Goal: Communication & Community: Connect with others

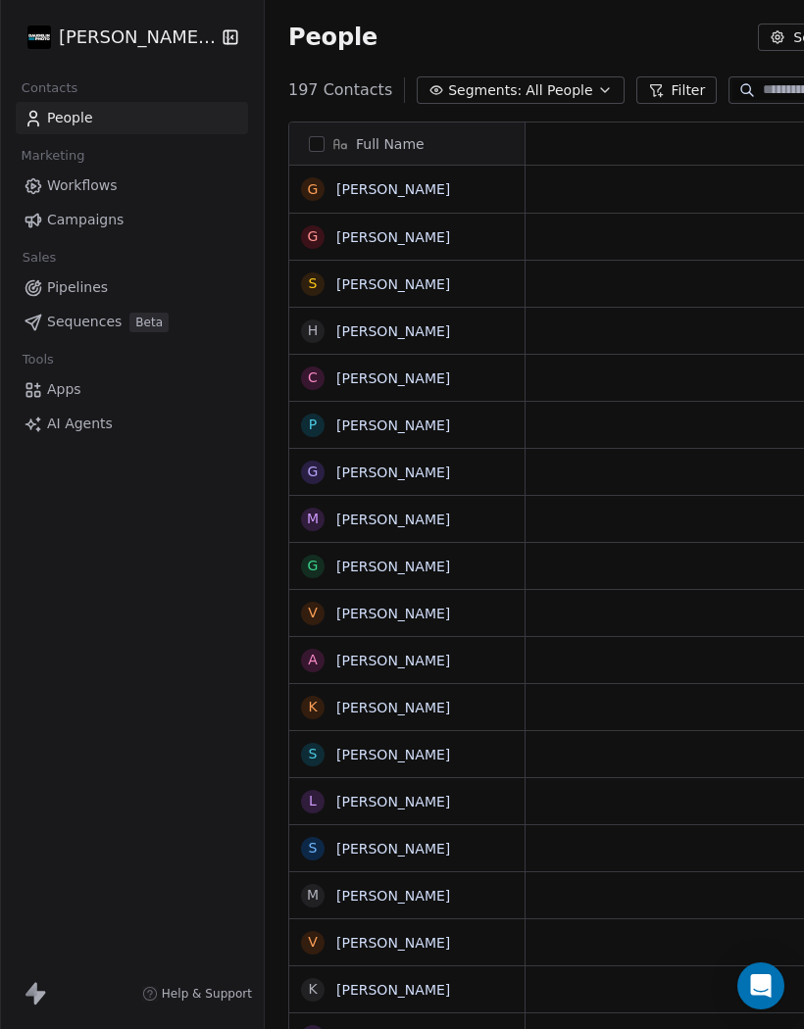
scroll to position [1, 1]
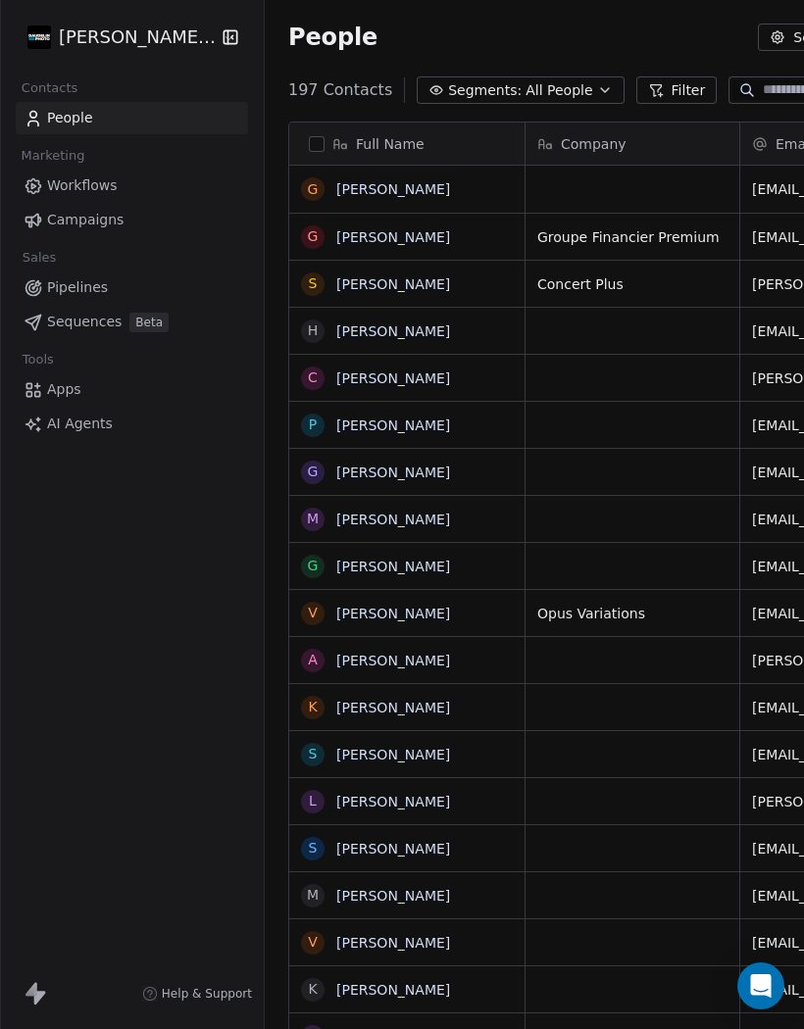
click at [380, 196] on link "[PERSON_NAME]" at bounding box center [393, 189] width 114 height 16
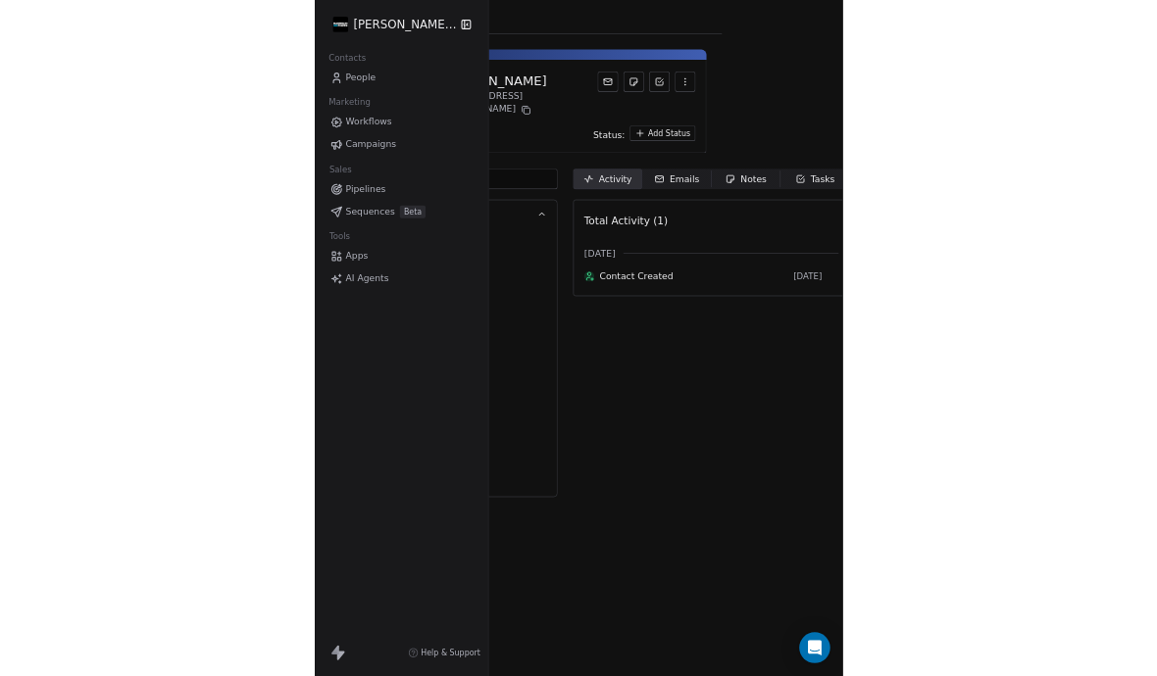
scroll to position [0, 183]
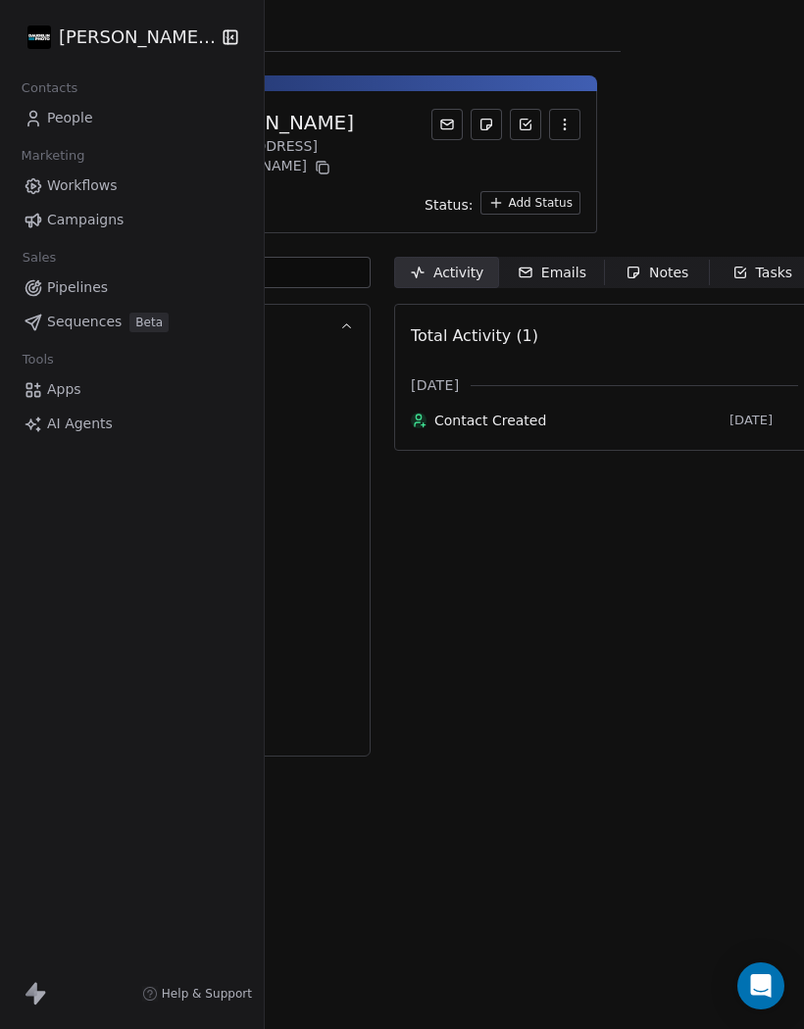
click at [756, 263] on div "Tasks" at bounding box center [762, 273] width 61 height 21
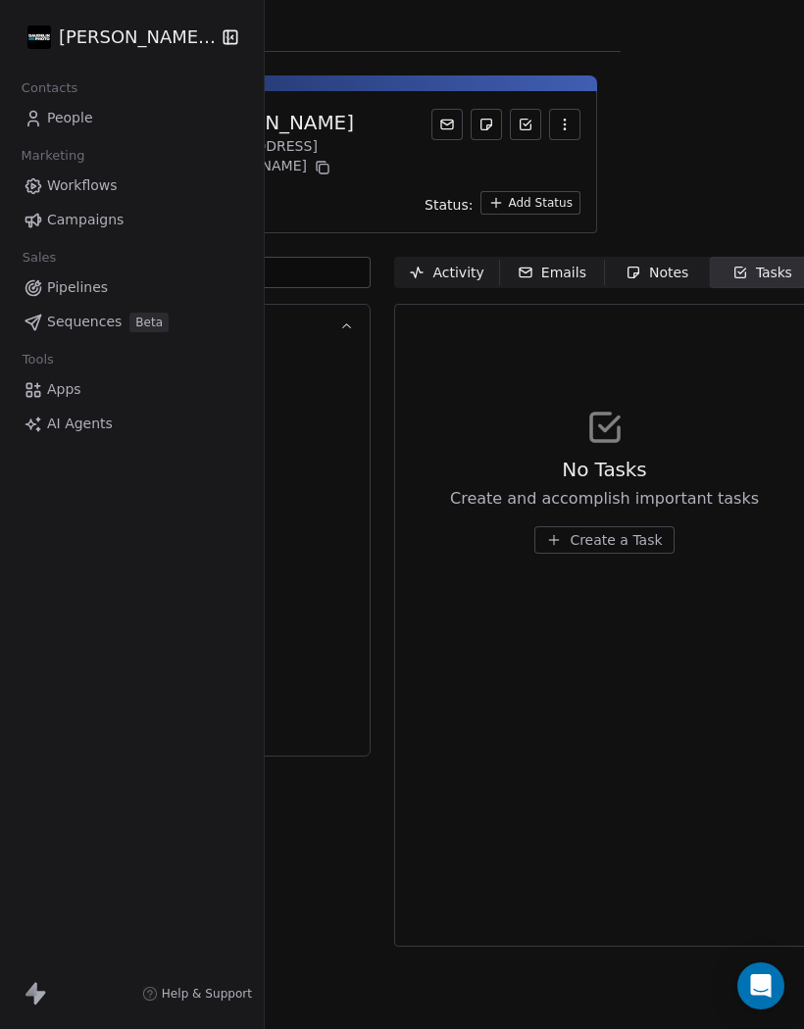
click at [603, 534] on button "Create a Task" at bounding box center [603, 539] width 139 height 27
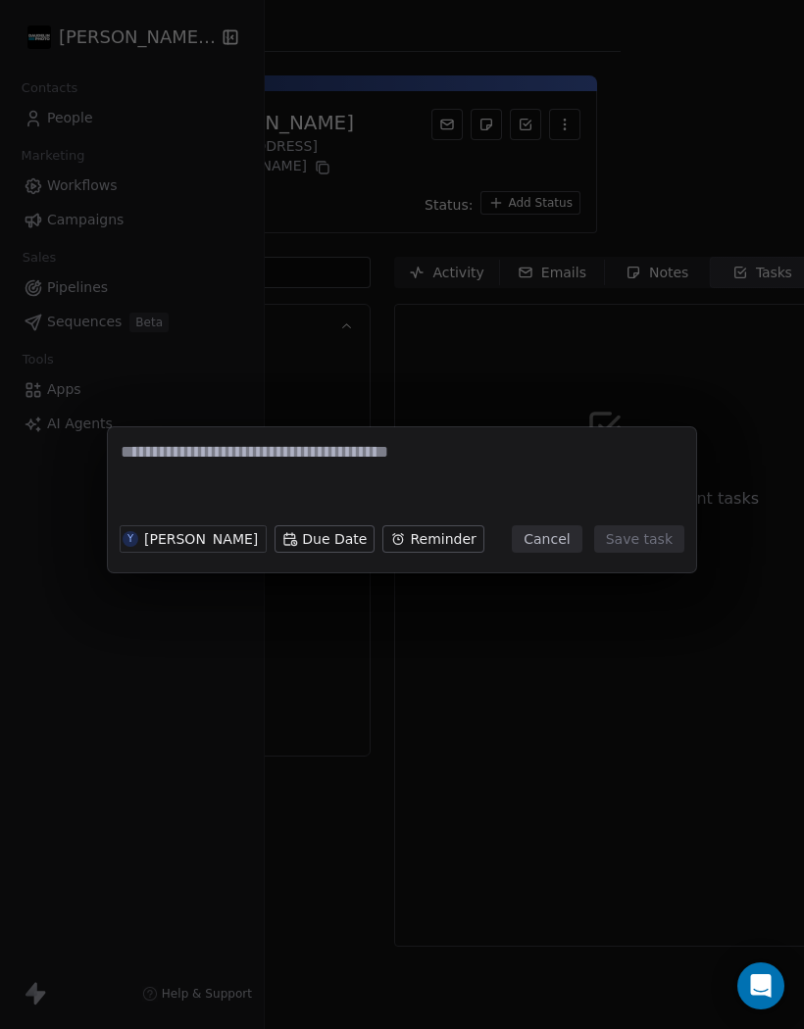
click at [328, 535] on body "[PERSON_NAME] Photo Contacts People Marketing Workflows Campaigns Sales Pipelin…" at bounding box center [402, 514] width 804 height 1029
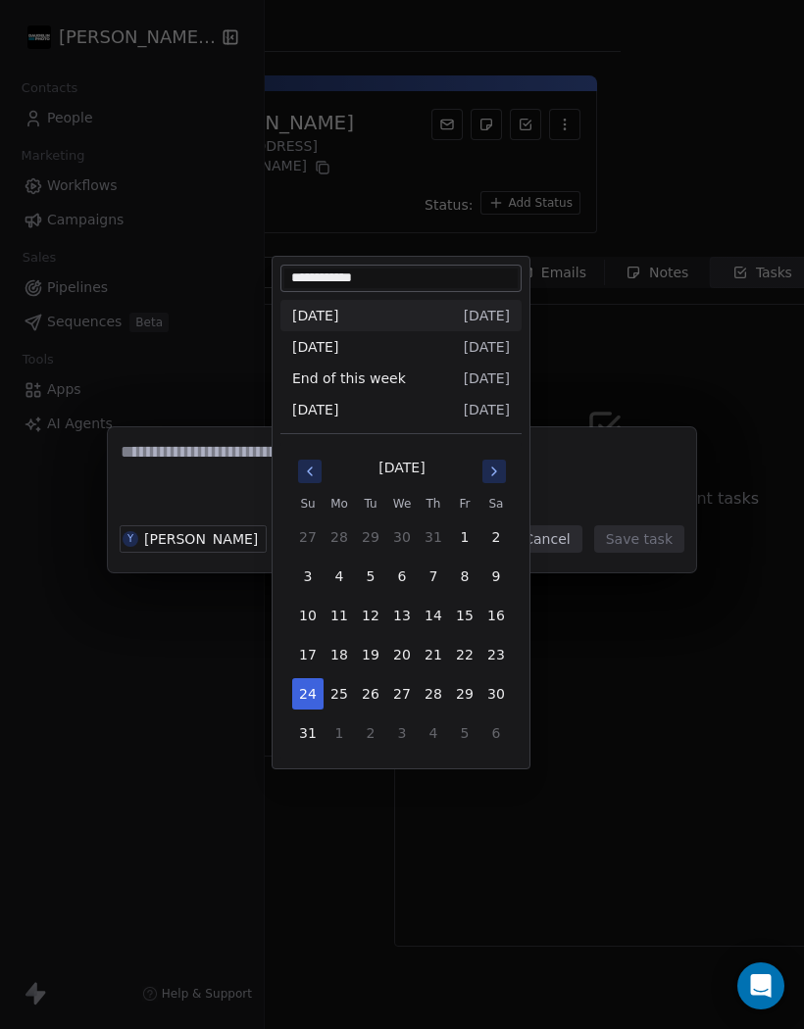
click at [491, 474] on icon "Go to next month" at bounding box center [494, 472] width 16 height 16
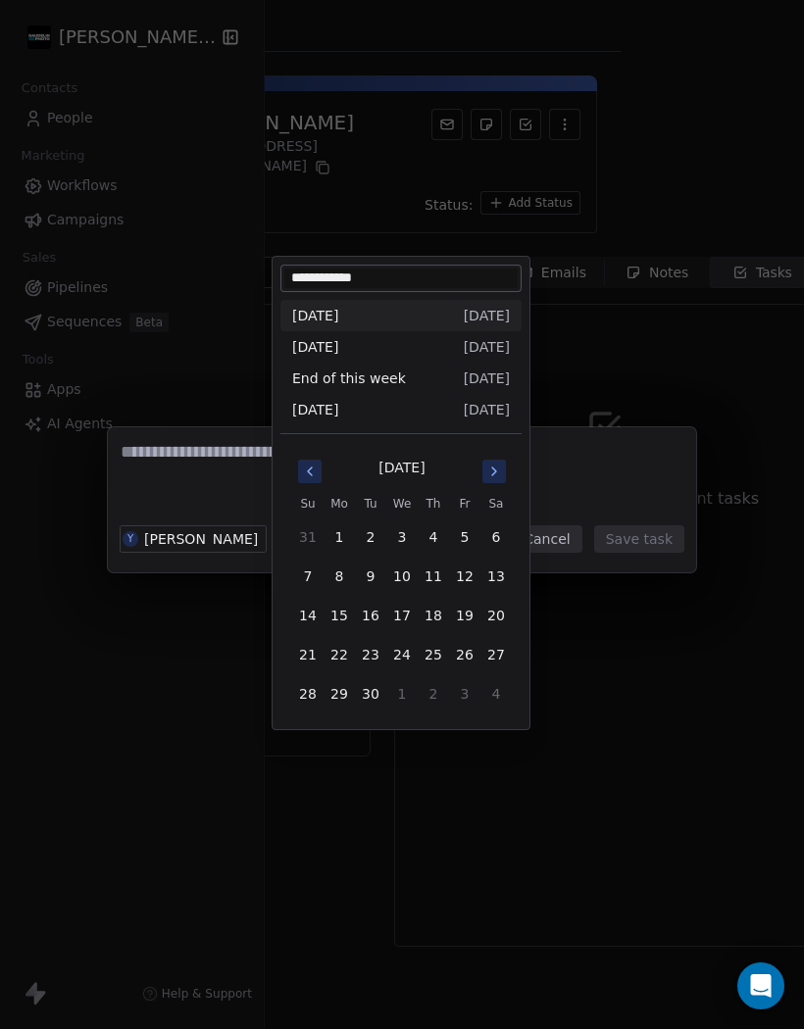
click at [440, 615] on button "18" at bounding box center [433, 615] width 31 height 31
type input "**********"
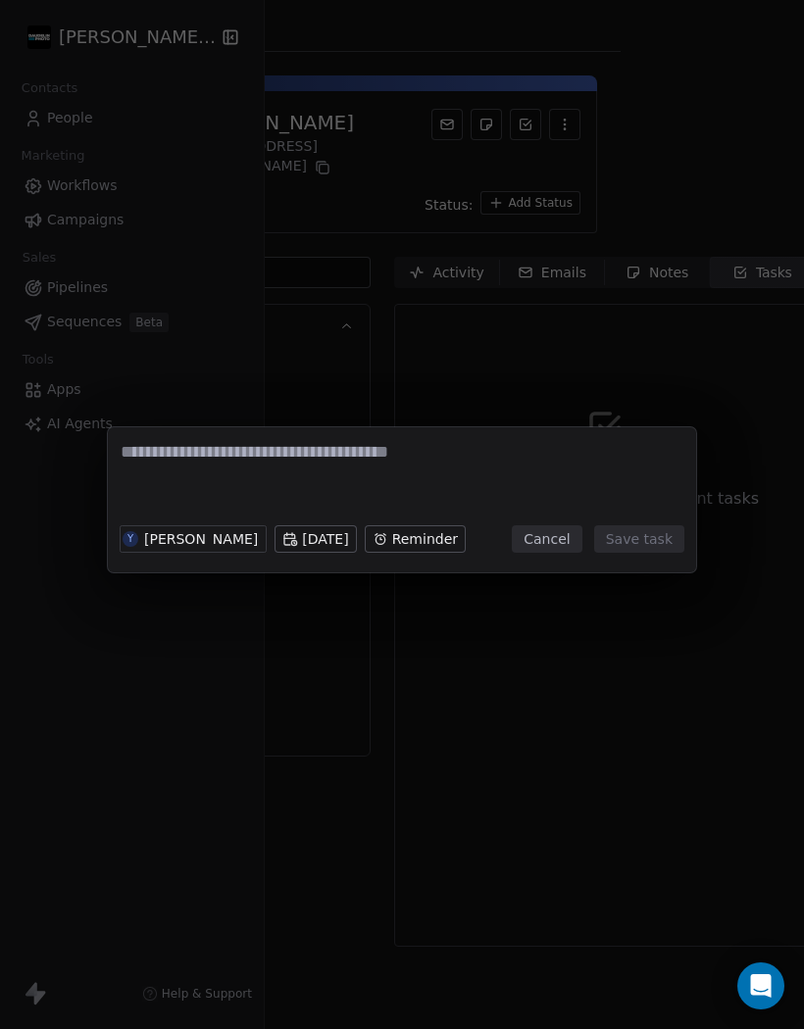
click at [501, 520] on body "[PERSON_NAME] Photo Contacts People Marketing Workflows Campaigns Sales Pipelin…" at bounding box center [402, 514] width 804 height 1029
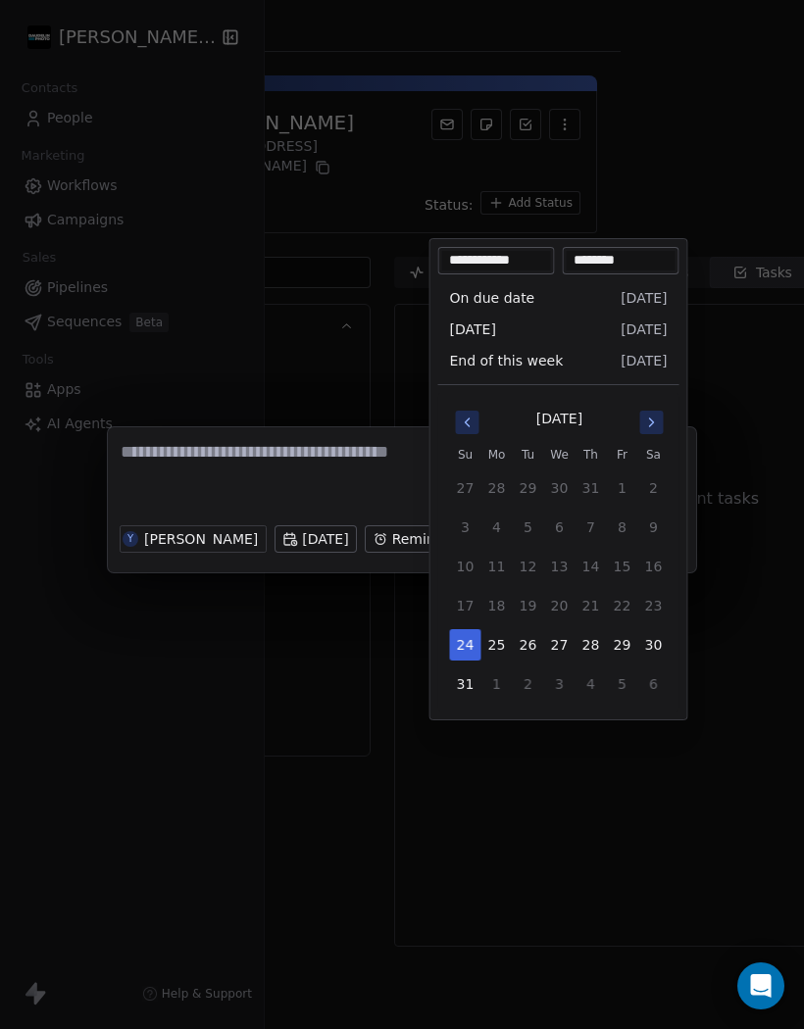
click at [651, 424] on icon "Go to next month" at bounding box center [652, 423] width 4 height 8
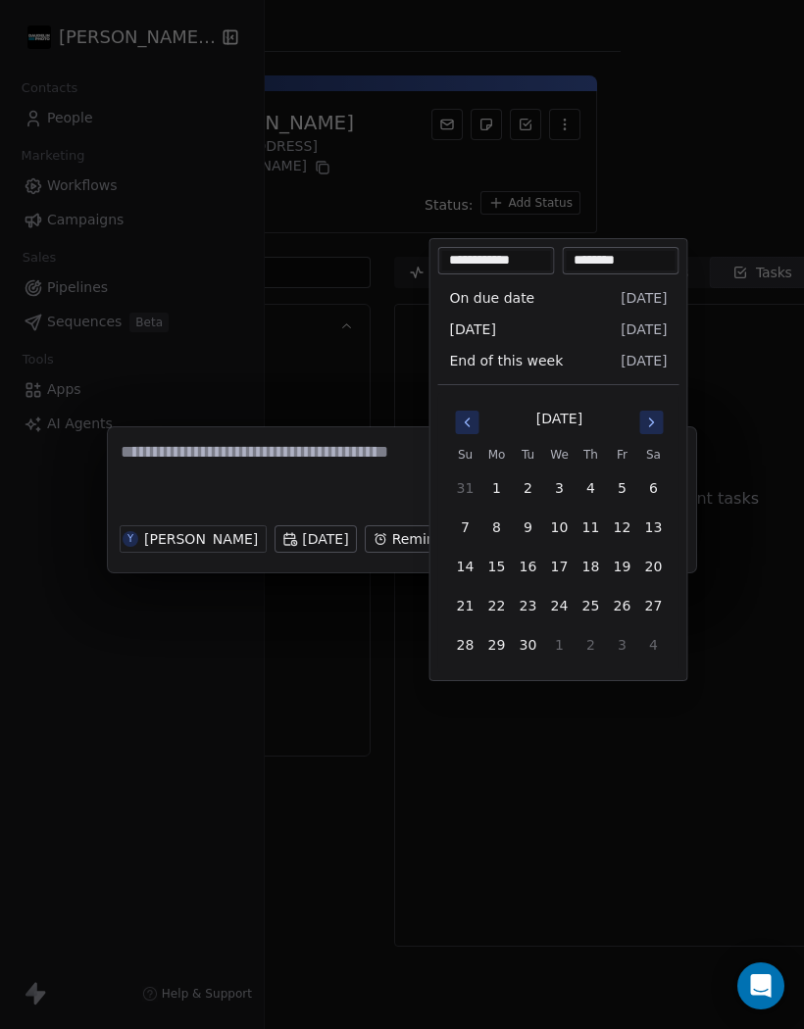
click at [535, 570] on button "16" at bounding box center [528, 566] width 31 height 31
type input "**********"
click at [444, 756] on div "Y [PERSON_NAME] [DATE] Reminder Cancel Save task" at bounding box center [402, 514] width 804 height 1029
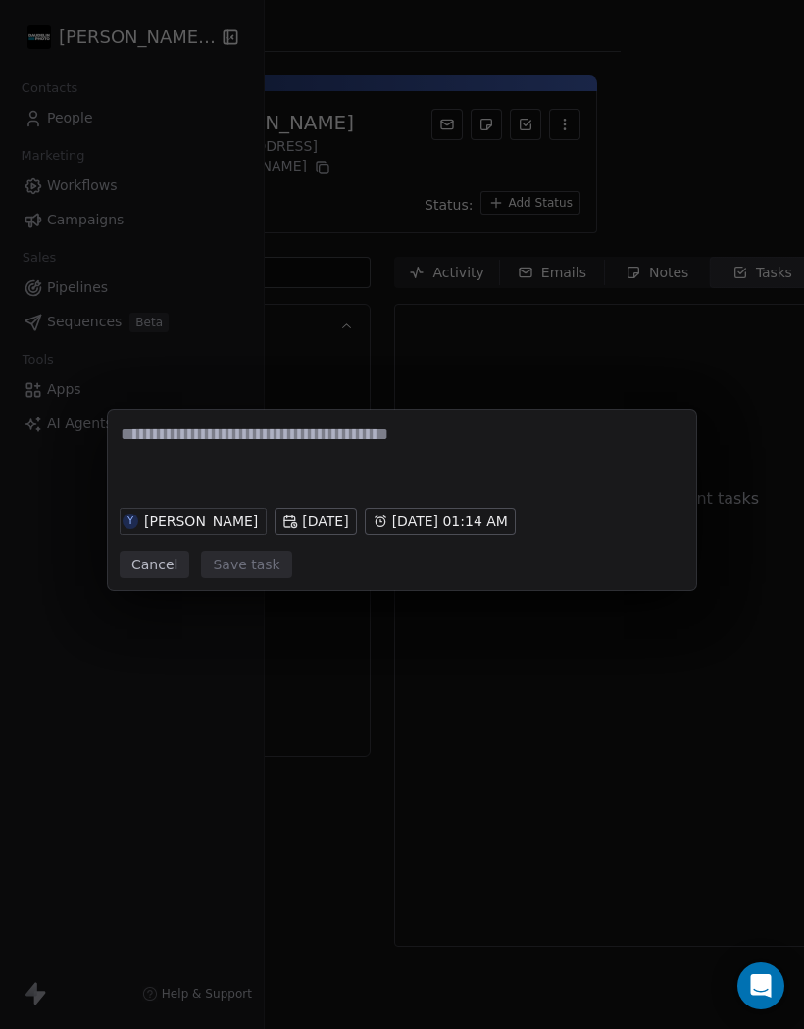
click at [168, 571] on button "Cancel" at bounding box center [155, 564] width 70 height 27
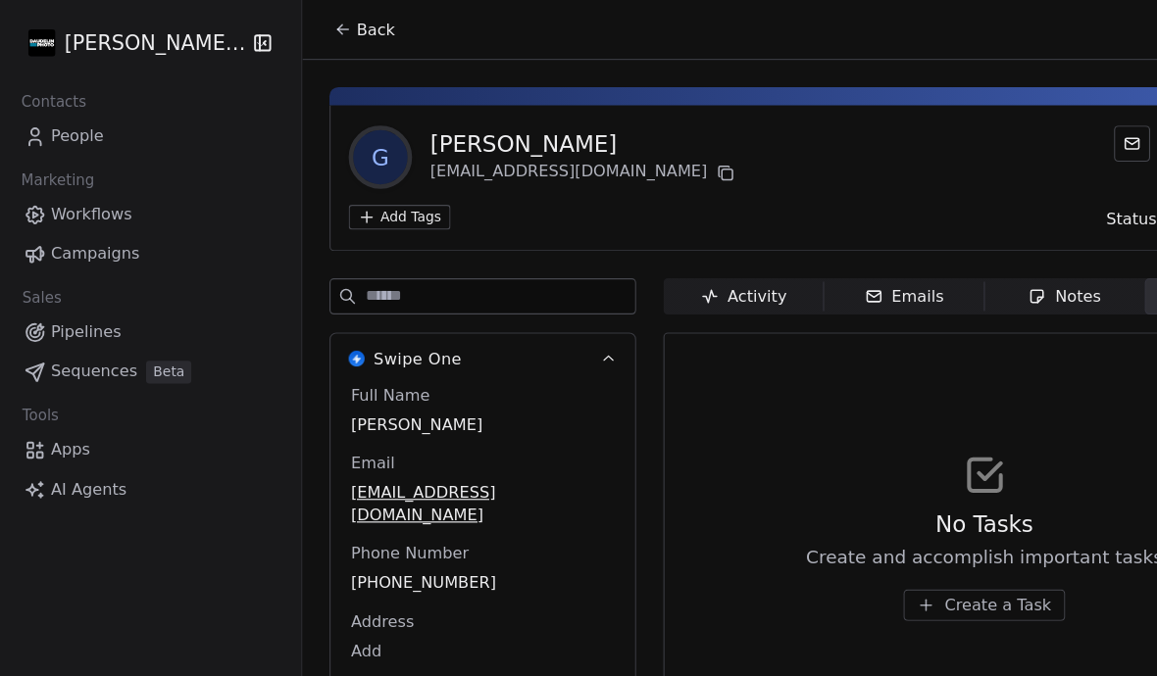
click at [62, 105] on link "People" at bounding box center [132, 118] width 232 height 32
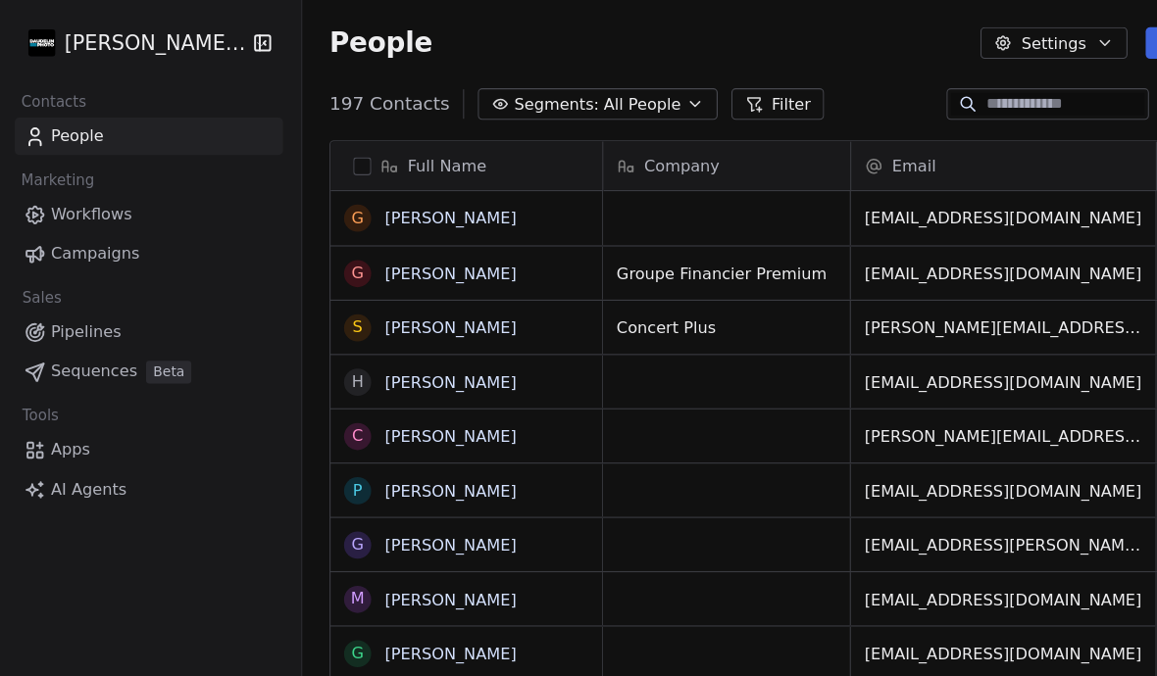
scroll to position [670, 892]
click at [59, 124] on span "People" at bounding box center [70, 118] width 46 height 21
click at [803, 75] on div "197 Contacts Segments: All People Filter Edit View" at bounding box center [711, 89] width 892 height 31
click at [803, 89] on input at bounding box center [925, 90] width 137 height 20
type input "***"
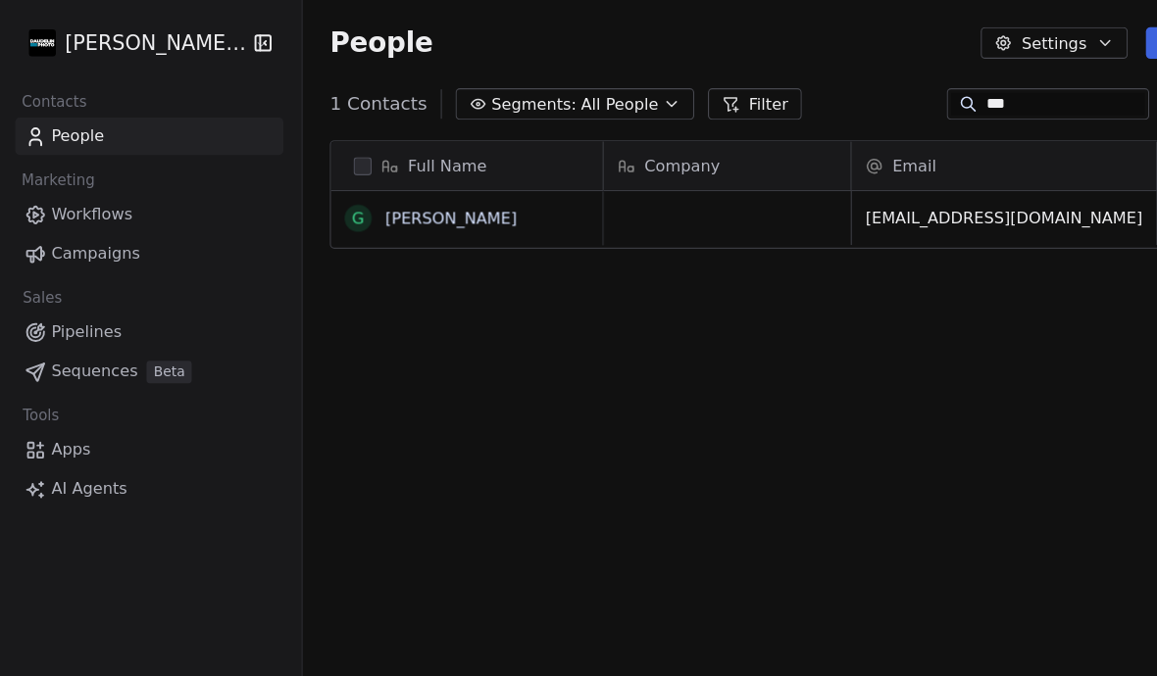
click at [367, 197] on link "[PERSON_NAME]" at bounding box center [393, 189] width 114 height 16
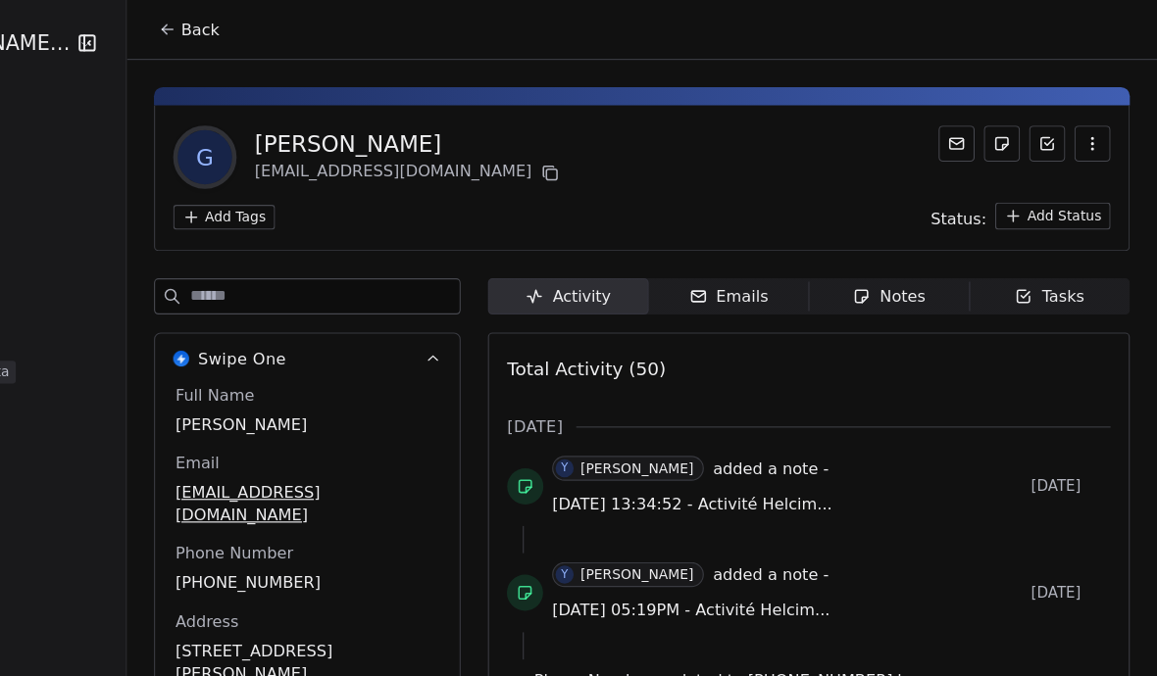
click at [752, 256] on div "Emails" at bounding box center [786, 257] width 69 height 21
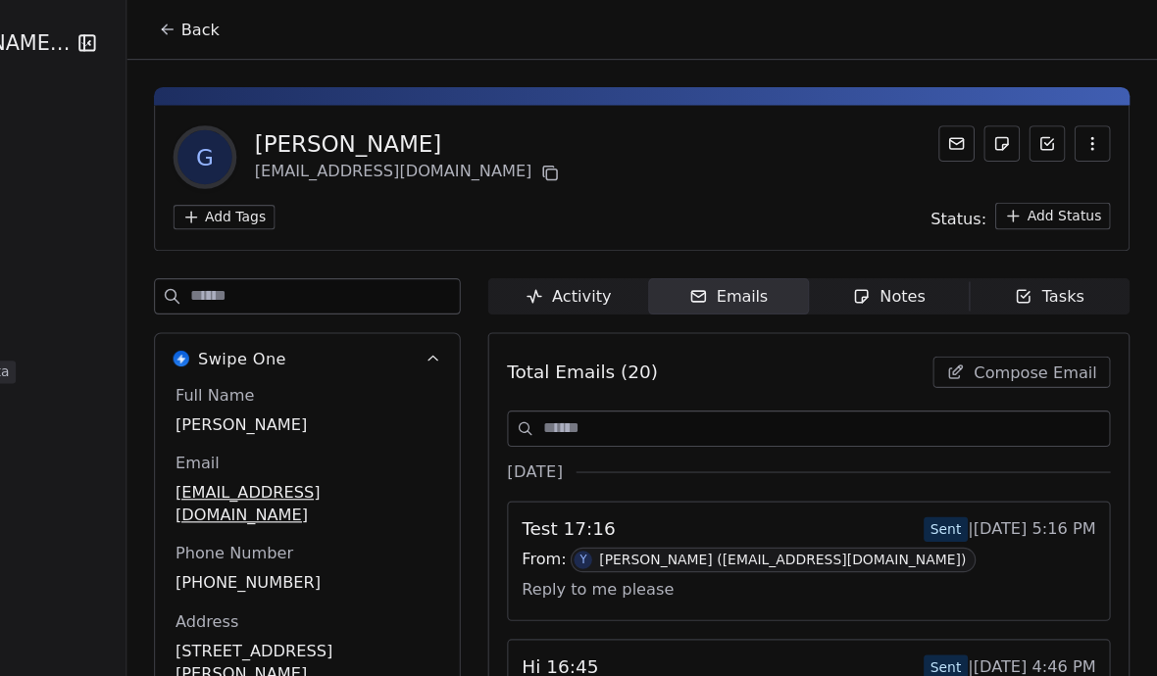
click at [803, 330] on span "Compose Email" at bounding box center [1051, 323] width 107 height 20
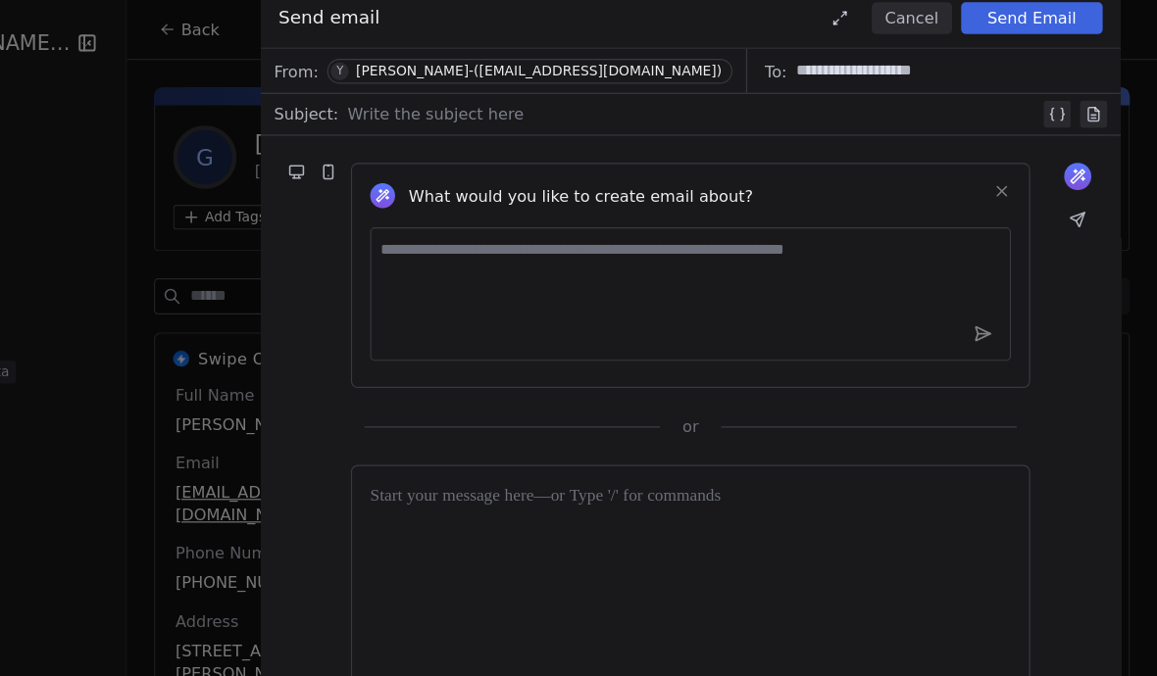
click at [456, 89] on div at bounding box center [755, 99] width 599 height 24
click at [591, 456] on div at bounding box center [752, 526] width 555 height 214
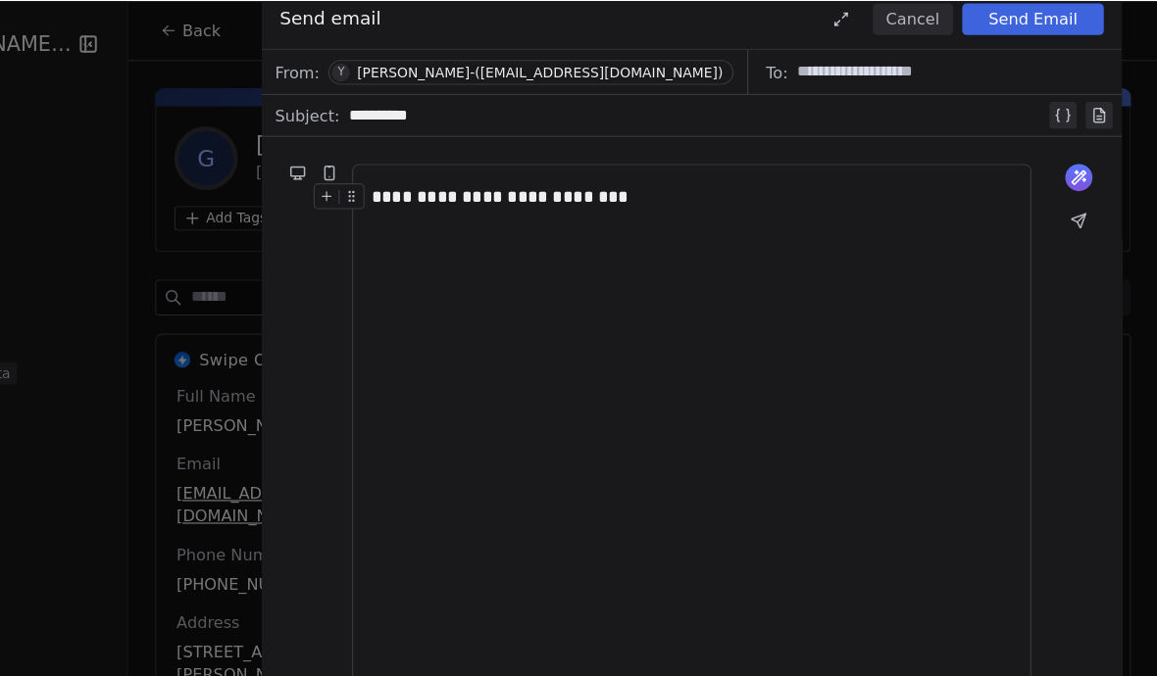
click at [803, 14] on button "Send Email" at bounding box center [1048, 15] width 123 height 27
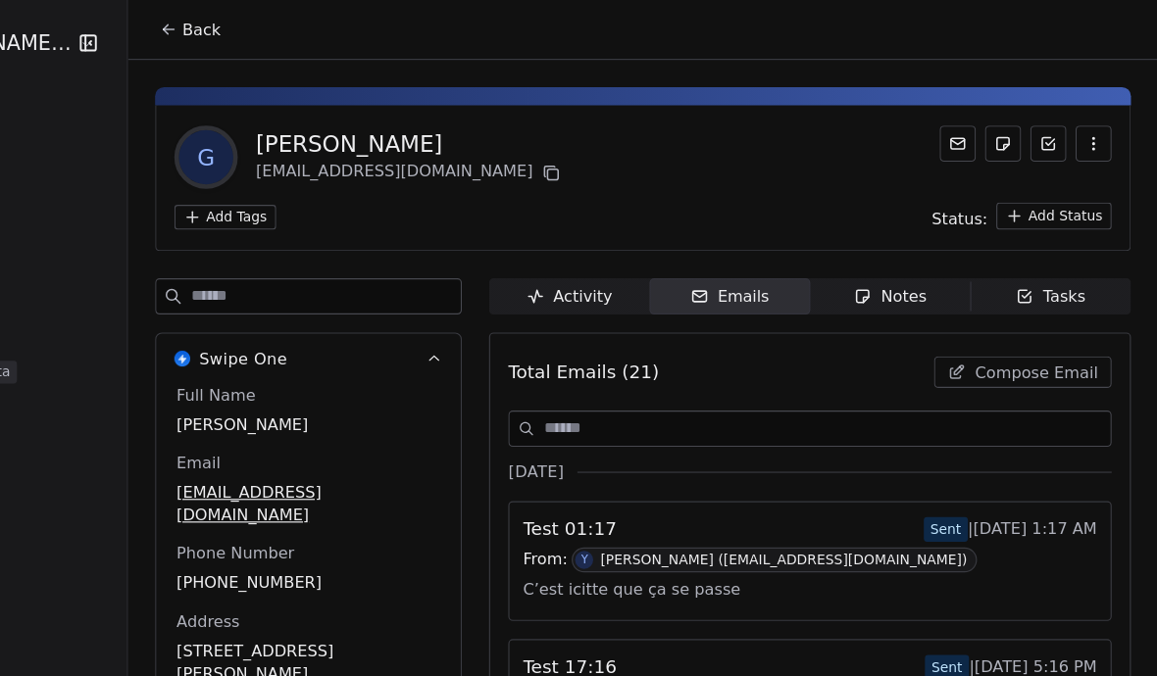
click at [803, 515] on div "C’est icitte que ça se passe" at bounding box center [855, 510] width 497 height 29
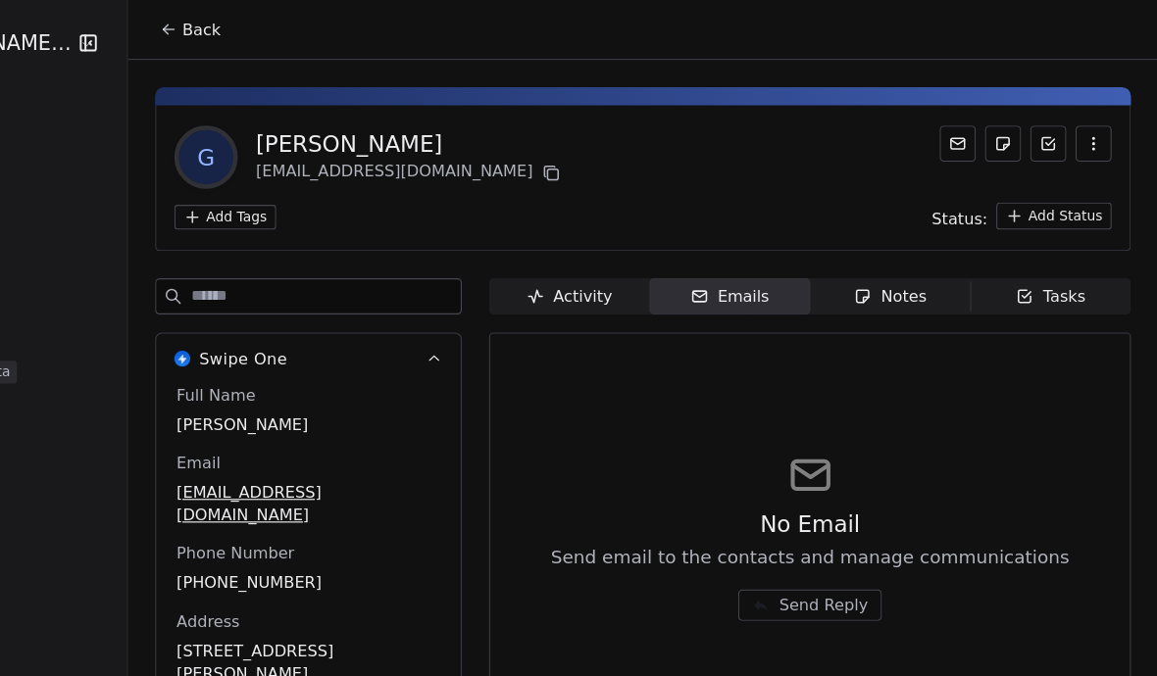
click at [312, 34] on span "Back" at bounding box center [328, 26] width 33 height 20
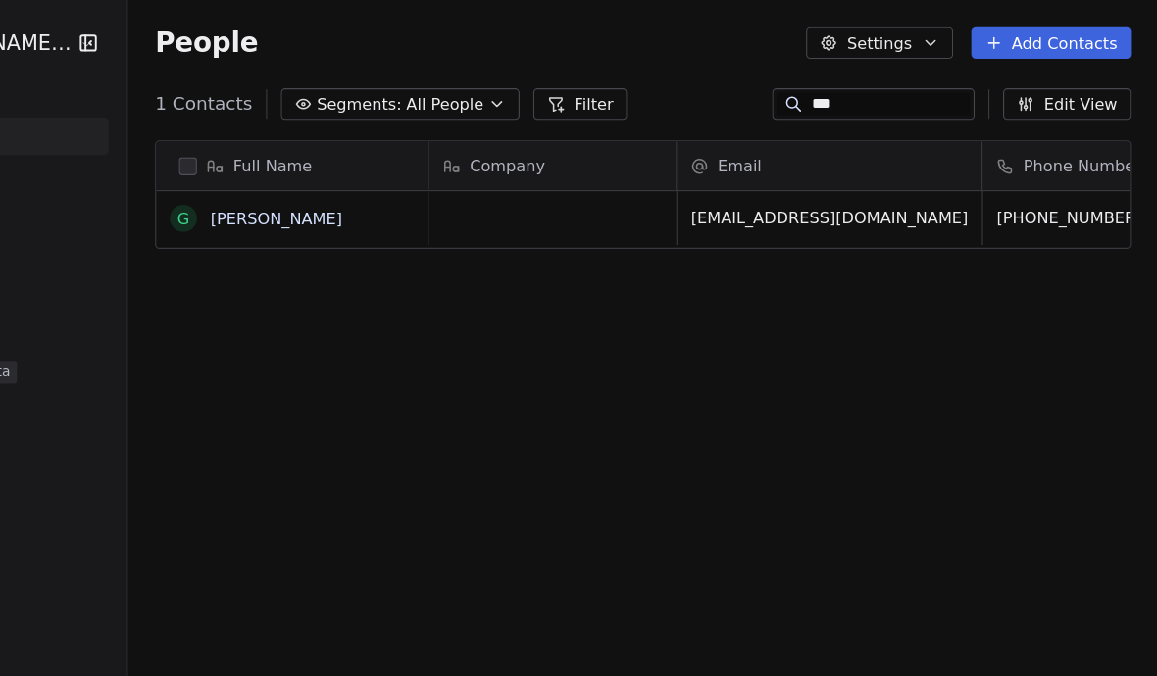
scroll to position [670, 892]
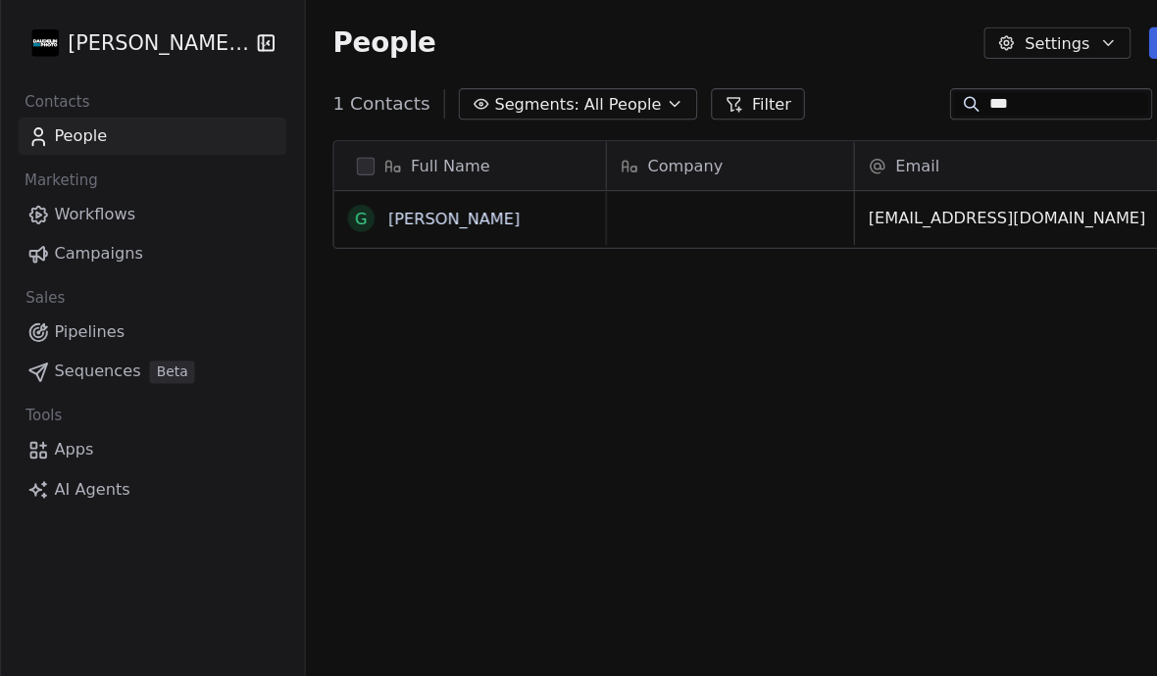
click at [69, 121] on span "People" at bounding box center [70, 118] width 46 height 21
click at [803, 92] on input "***" at bounding box center [925, 90] width 137 height 20
type input "*"
